Goal: Task Accomplishment & Management: Complete application form

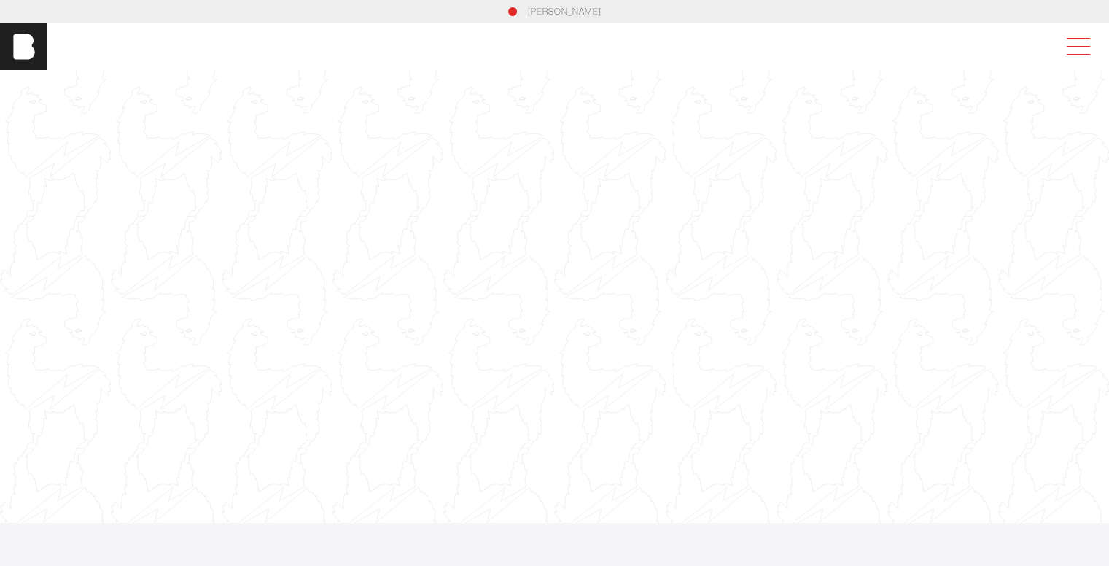
click at [1082, 47] on span at bounding box center [1076, 47] width 34 height 26
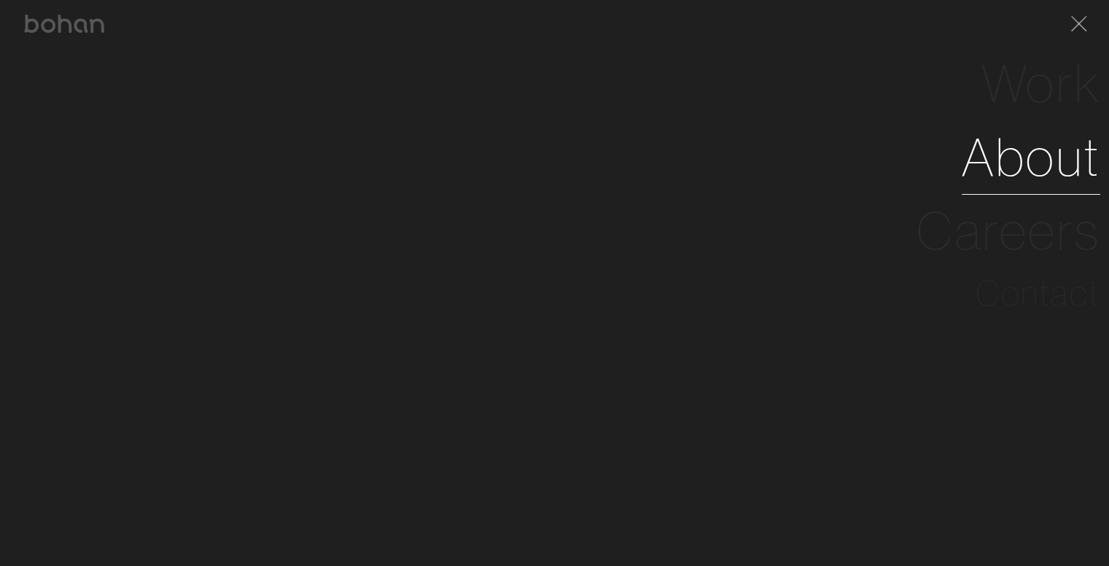
click at [1037, 168] on link "About" at bounding box center [1031, 157] width 139 height 74
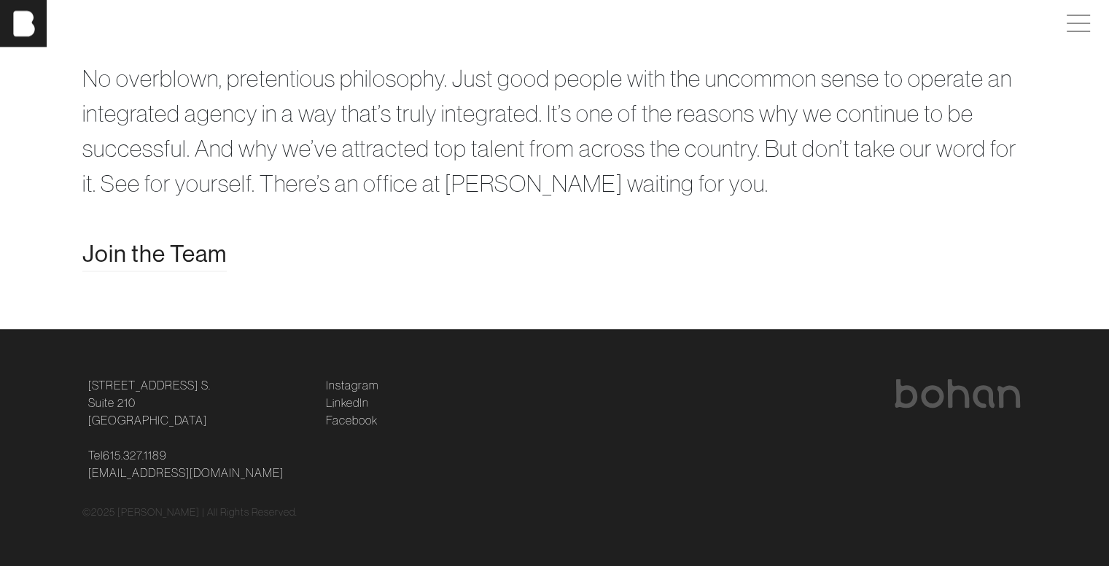
scroll to position [2947, 0]
click at [185, 259] on span "Join the Team" at bounding box center [154, 252] width 144 height 35
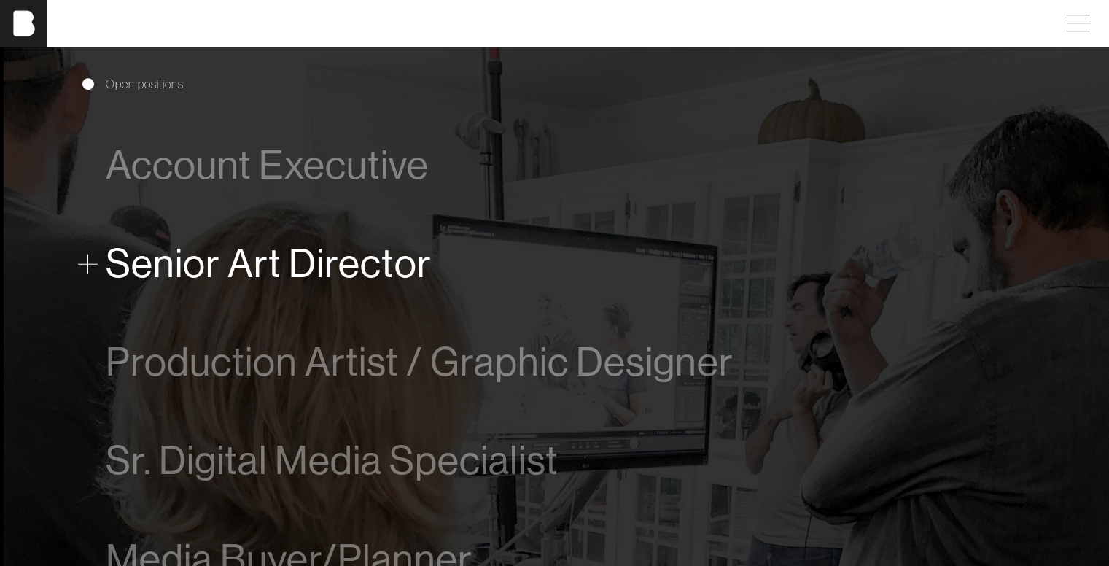
scroll to position [803, 0]
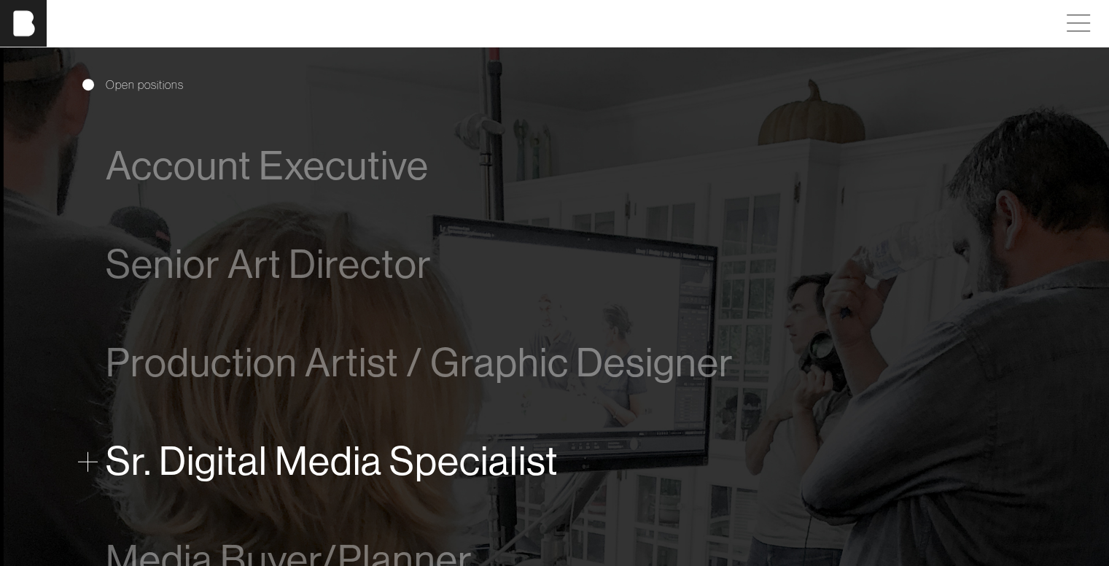
click at [260, 458] on span "Sr. Digital Media Specialist" at bounding box center [332, 461] width 453 height 44
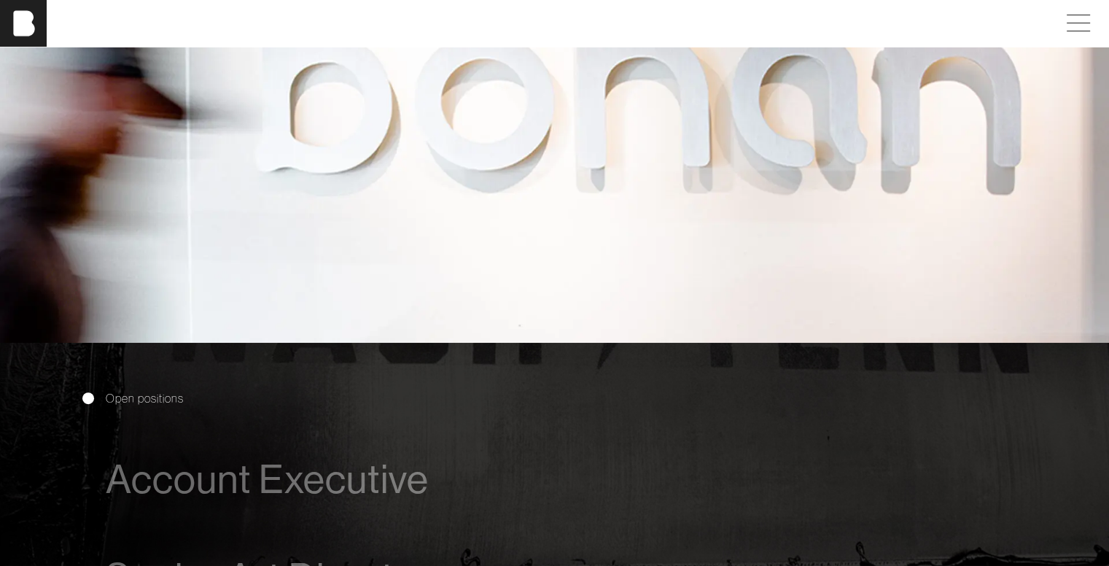
scroll to position [804, 0]
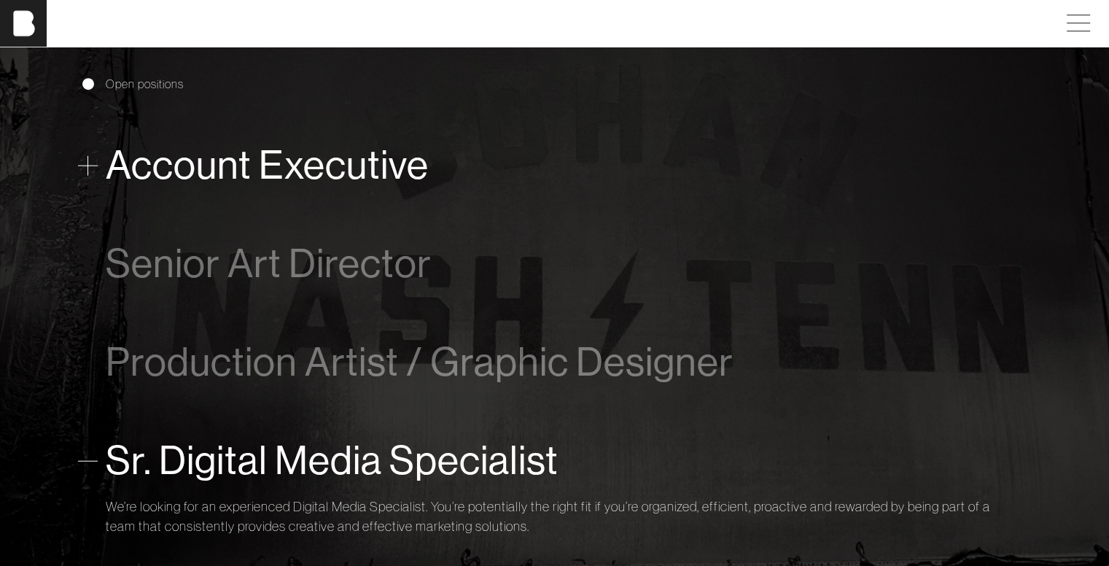
click at [359, 172] on span "Account Executive" at bounding box center [267, 165] width 323 height 44
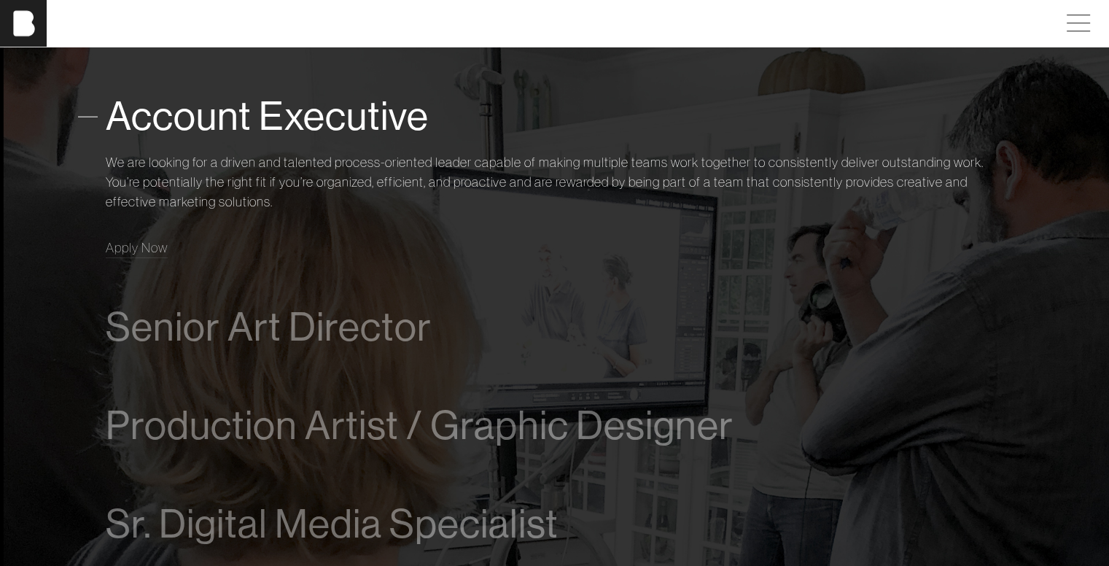
scroll to position [866, 0]
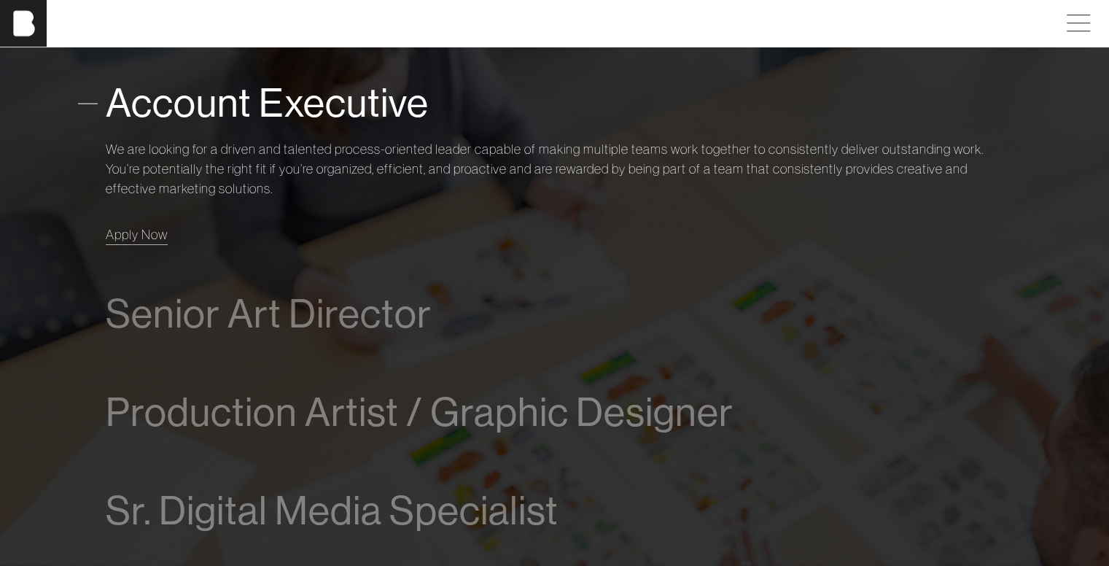
click at [131, 231] on span "Apply Now" at bounding box center [137, 234] width 62 height 17
